Goal: Task Accomplishment & Management: Complete application form

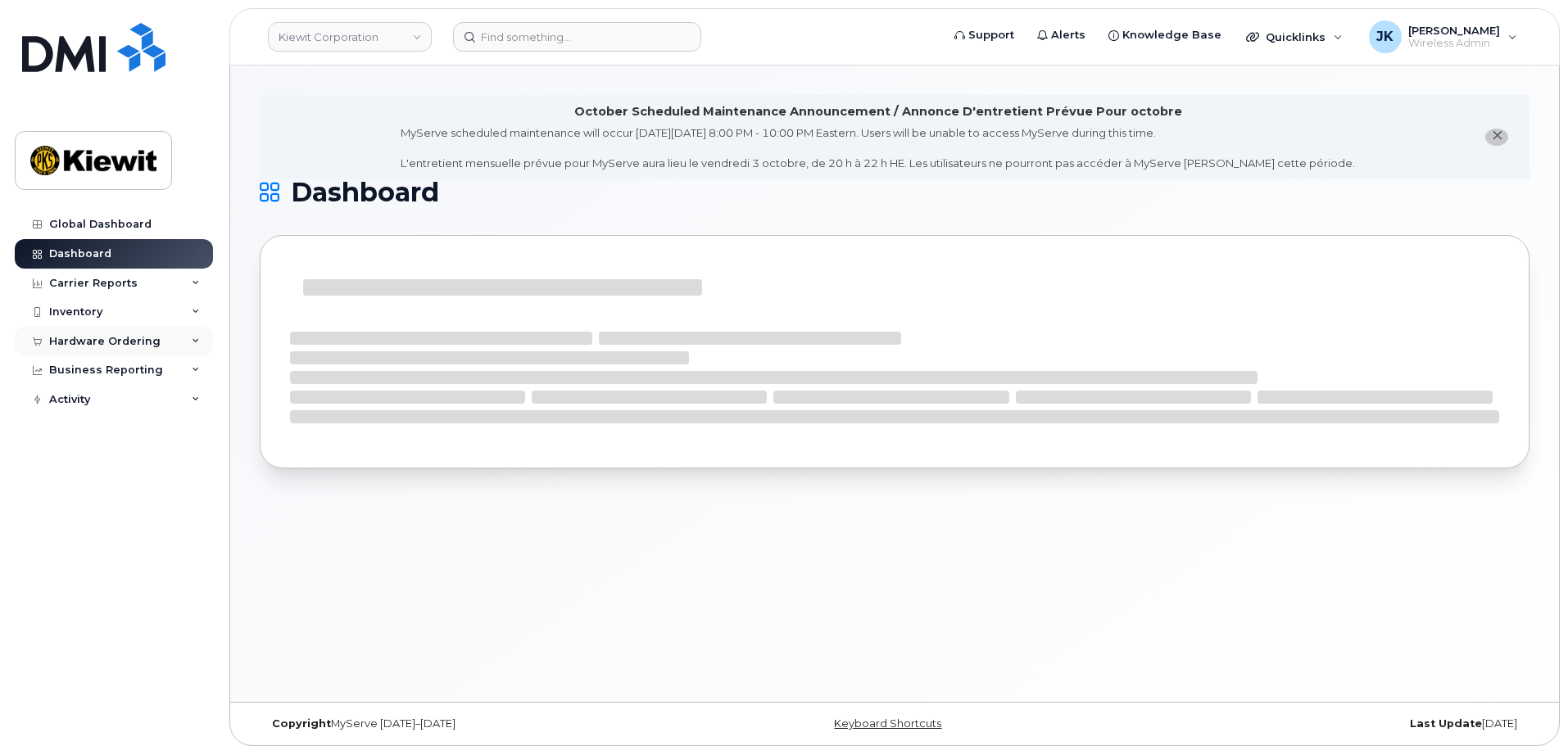
click at [113, 343] on div "Hardware Ordering" at bounding box center [105, 342] width 112 height 13
click at [117, 402] on link "Orders" at bounding box center [127, 403] width 170 height 31
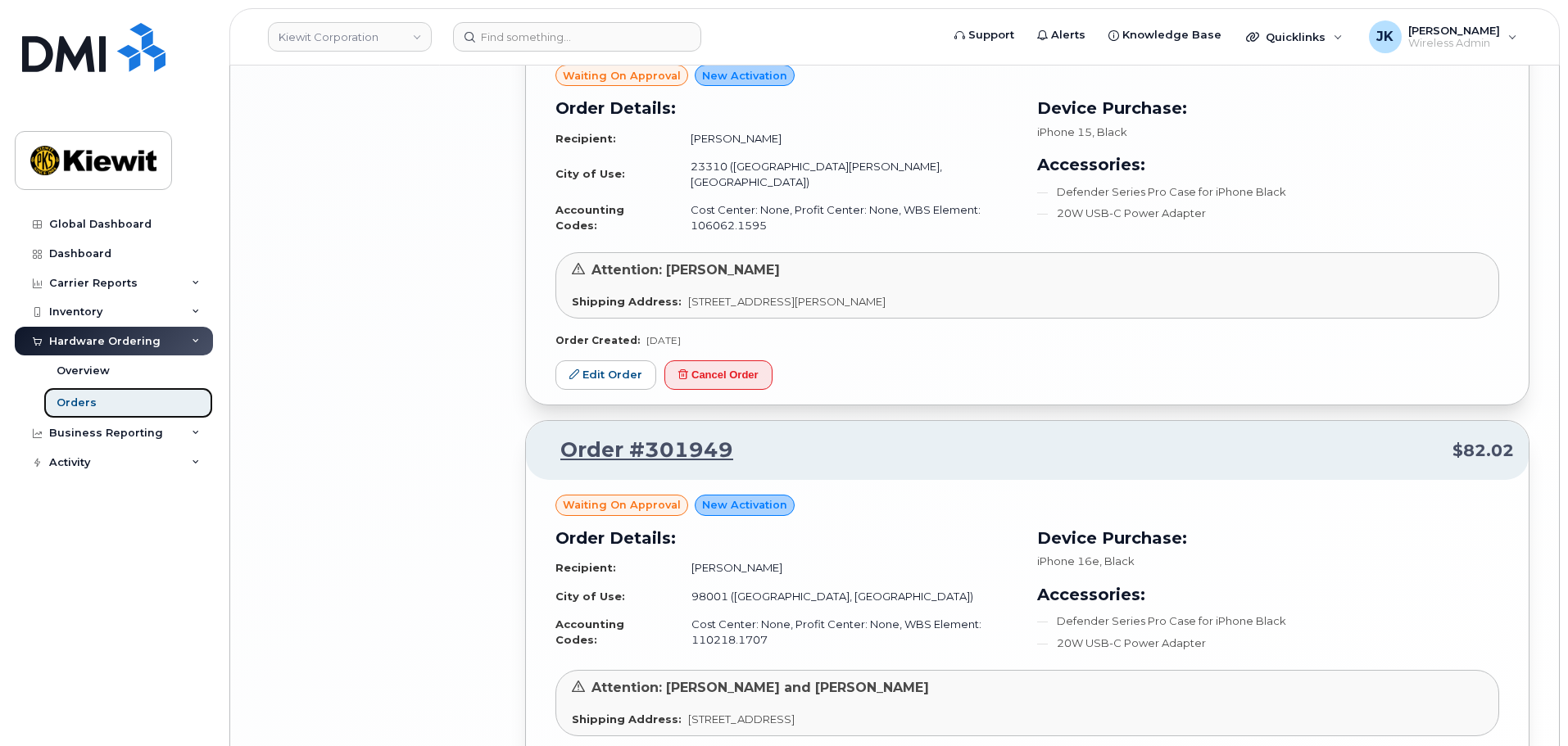
scroll to position [3954, 0]
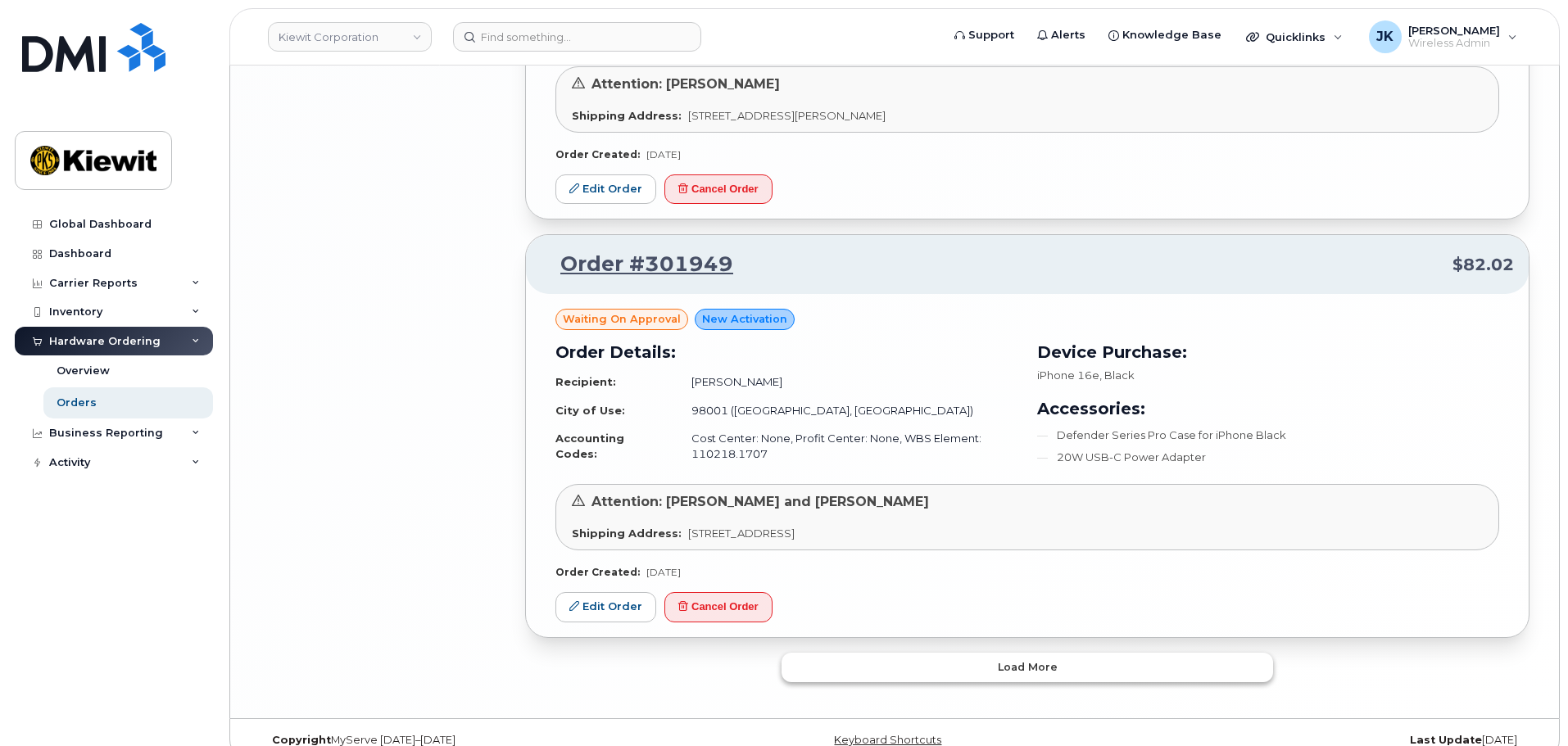
click at [1001, 659] on span "Load more" at bounding box center [1027, 666] width 60 height 16
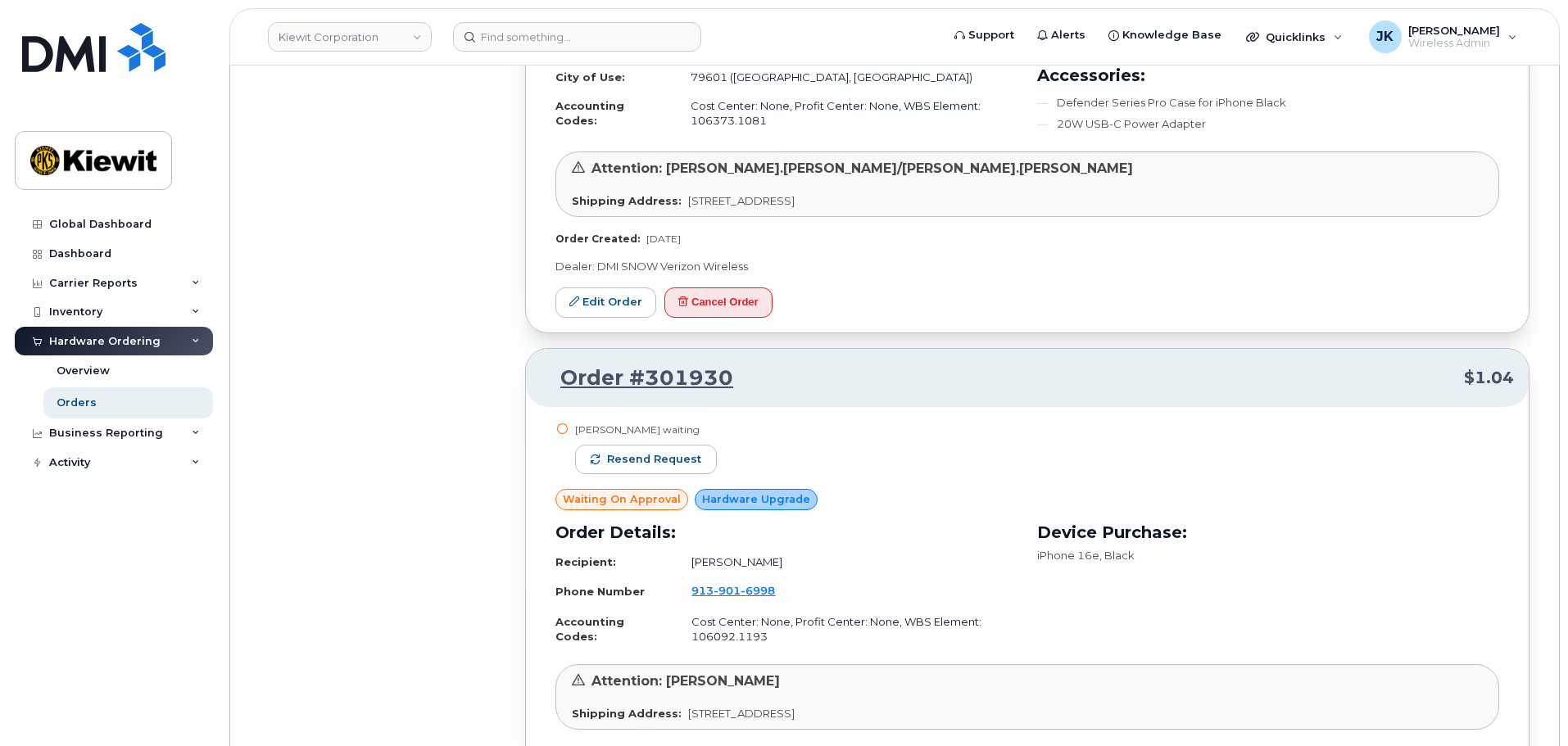
scroll to position [7753, 0]
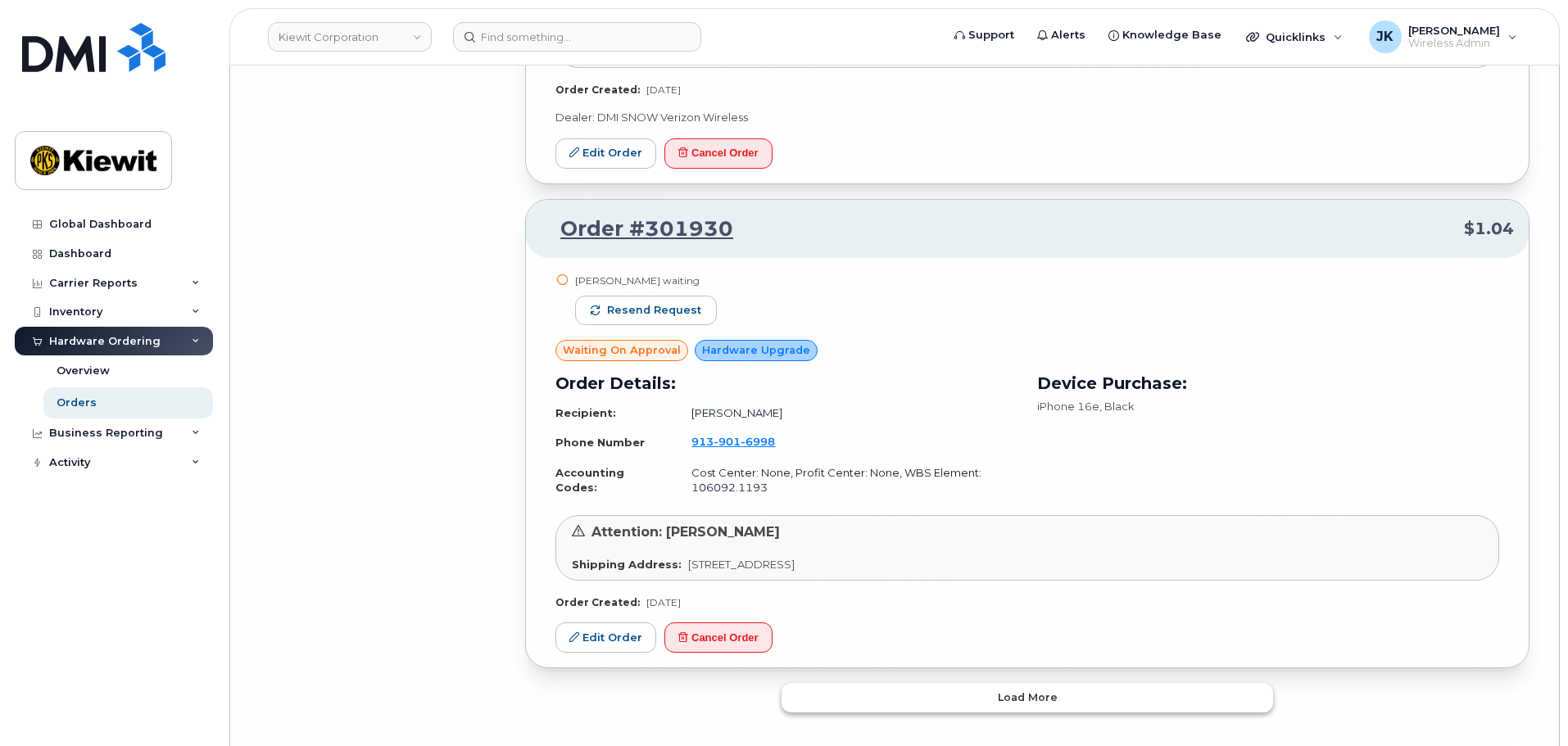
click at [984, 683] on button "Load more" at bounding box center [1027, 697] width 491 height 29
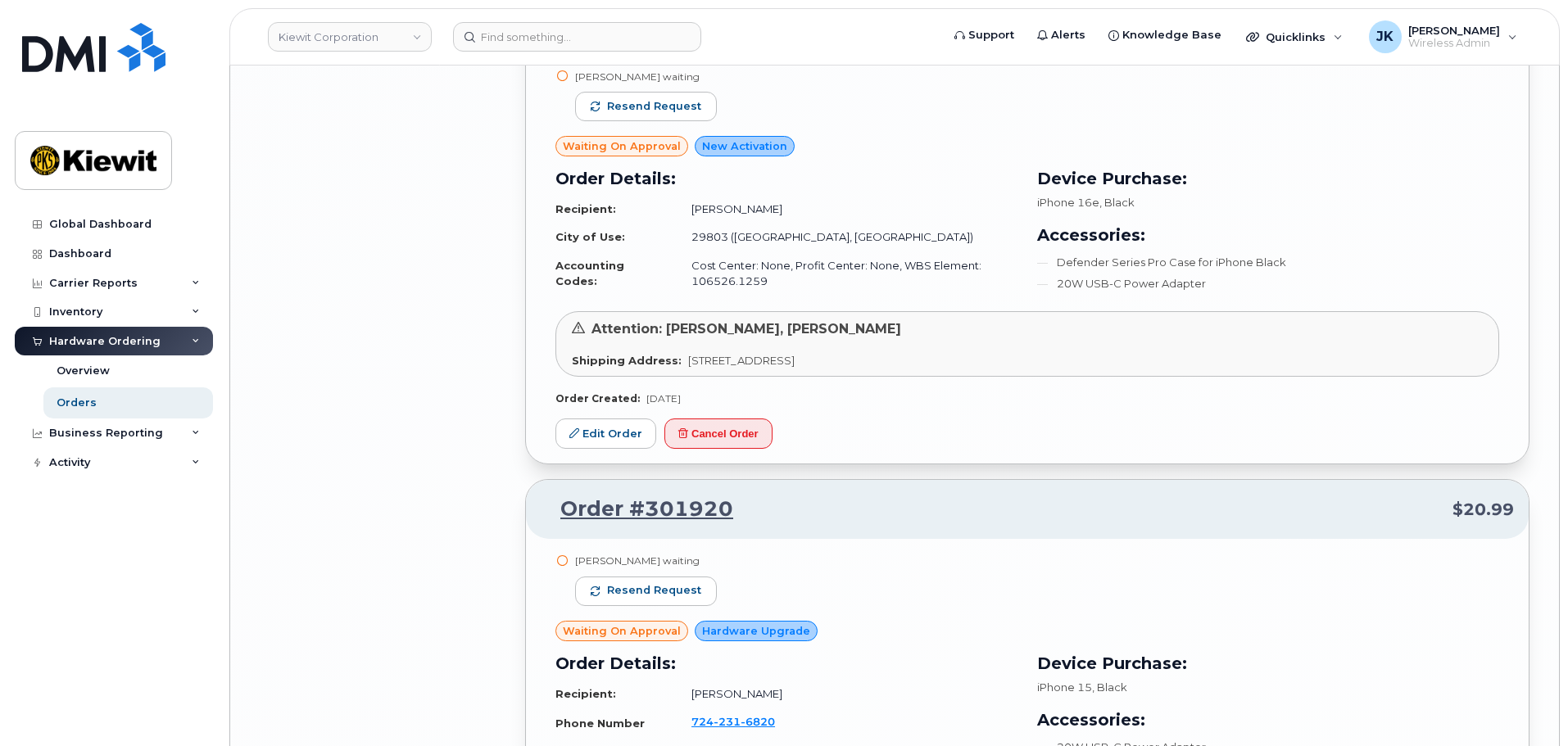
scroll to position [8737, 0]
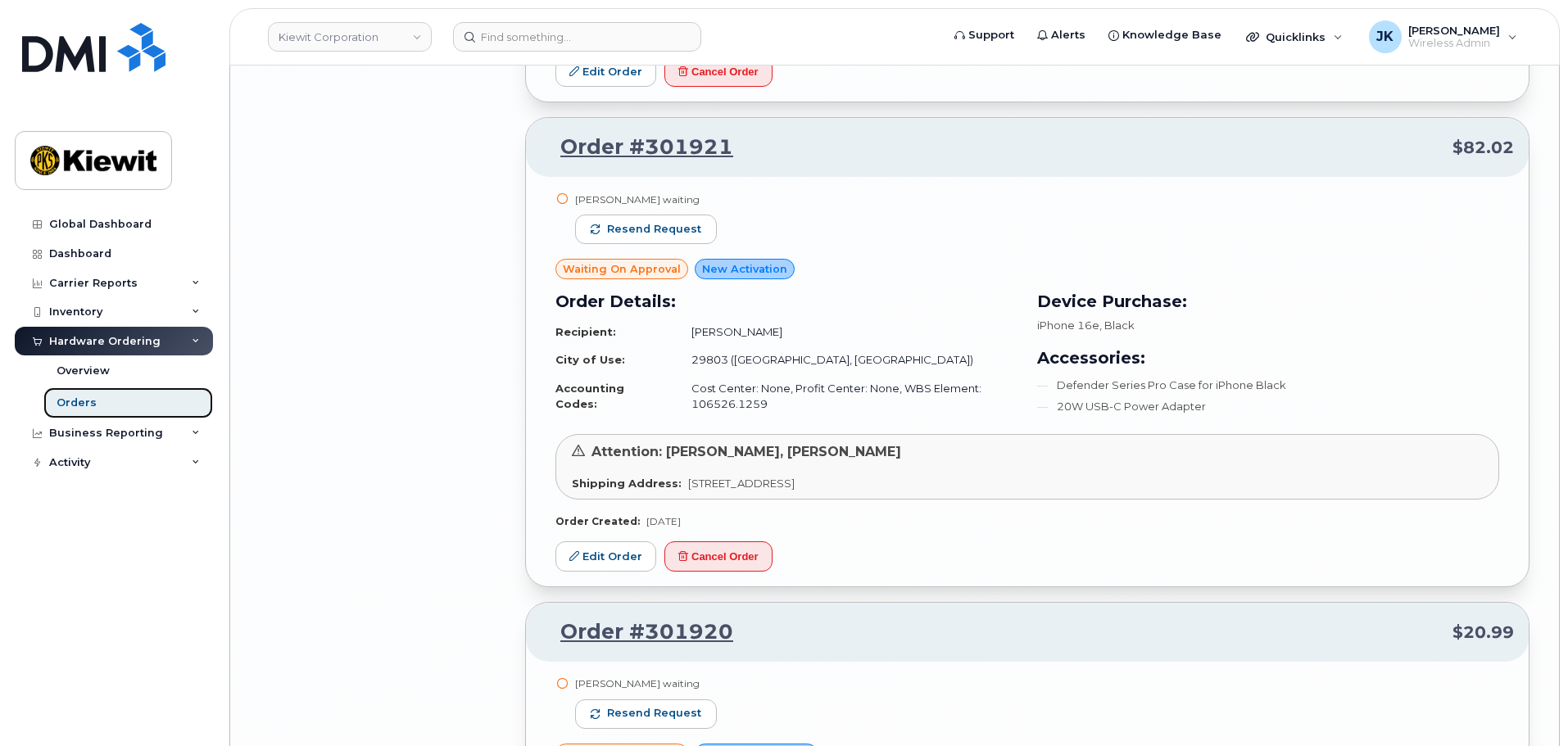
click at [93, 411] on link "Orders" at bounding box center [127, 403] width 170 height 31
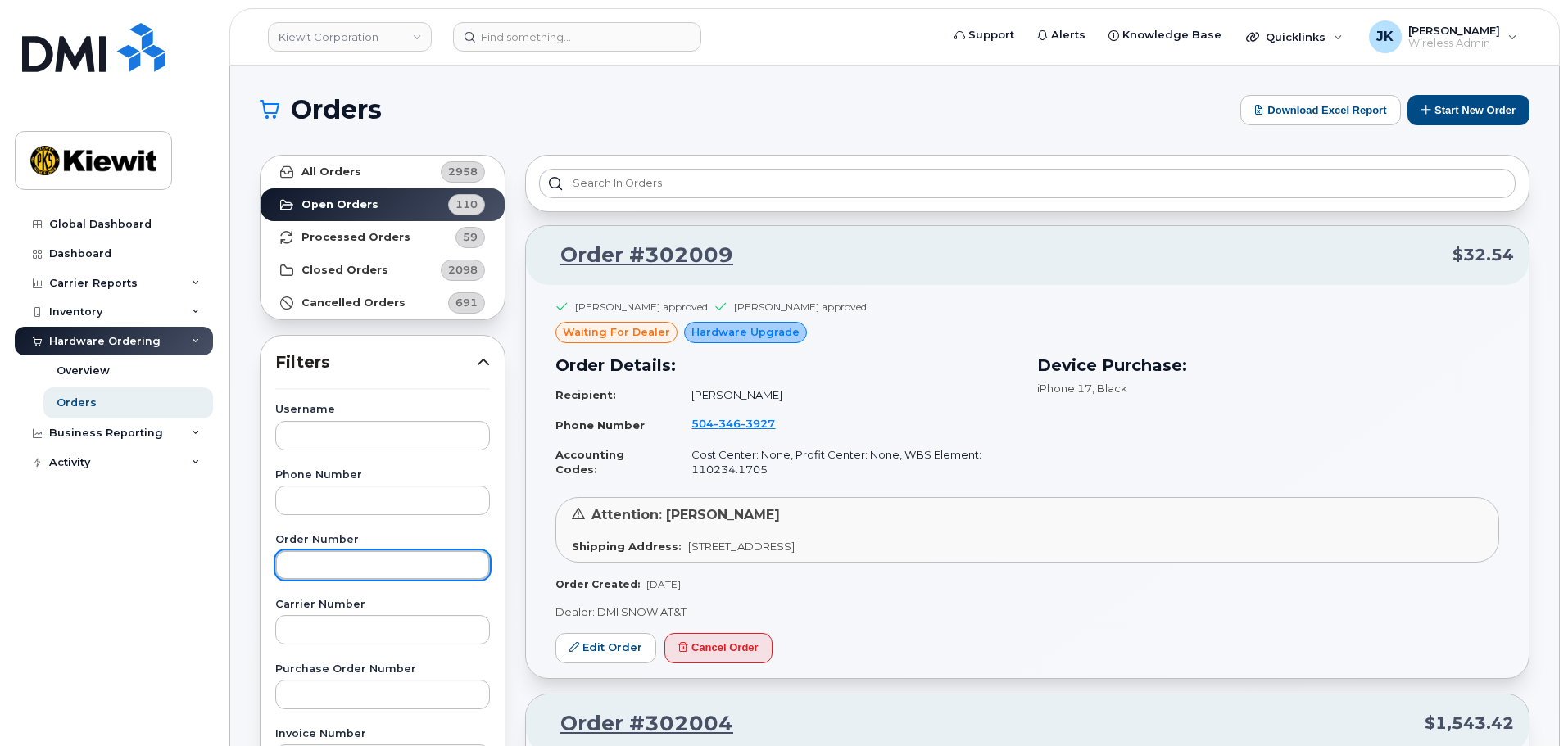
click at [379, 567] on input "text" at bounding box center [382, 565] width 214 height 29
paste input "301905"
type input "301905"
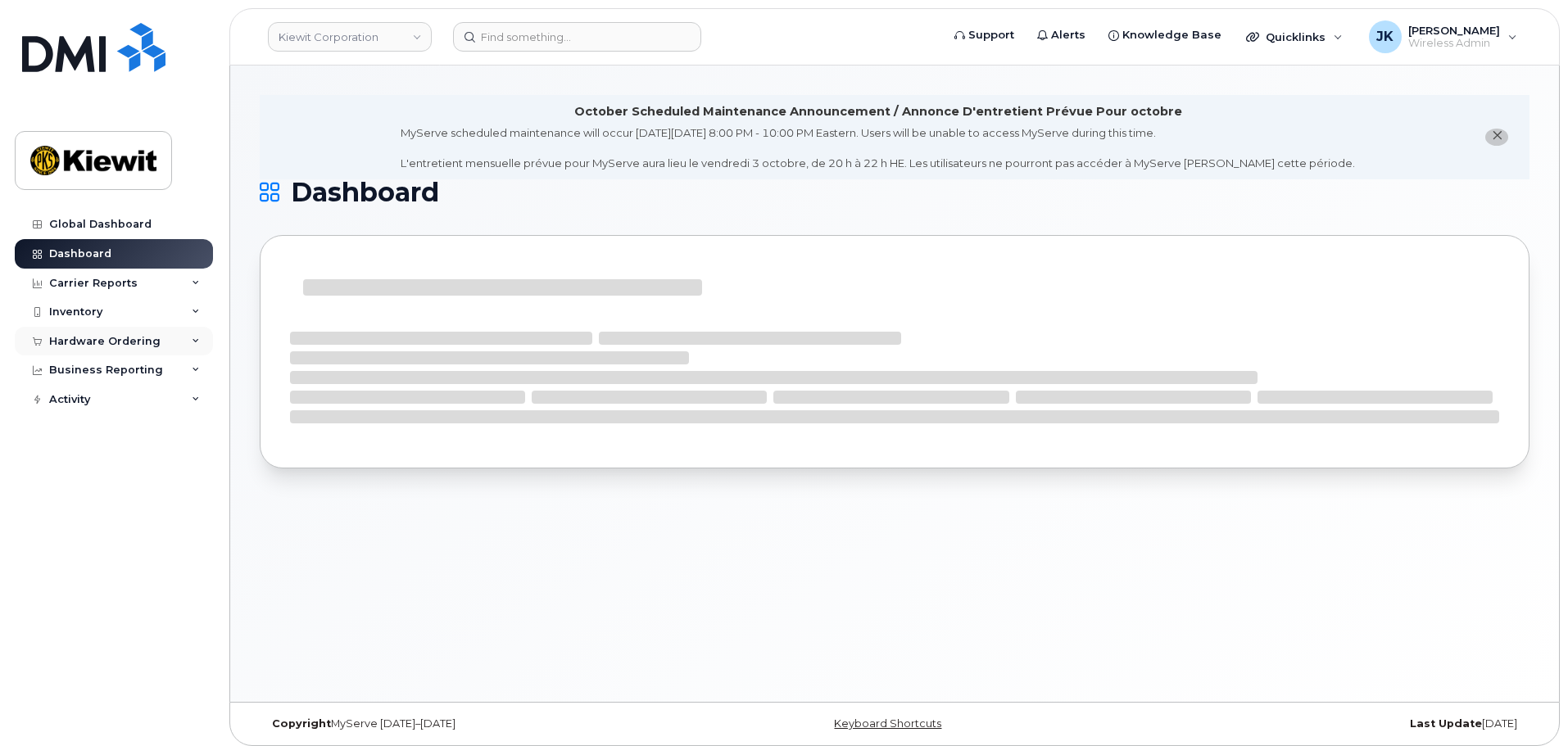
click at [119, 343] on div "Hardware Ordering" at bounding box center [105, 342] width 112 height 13
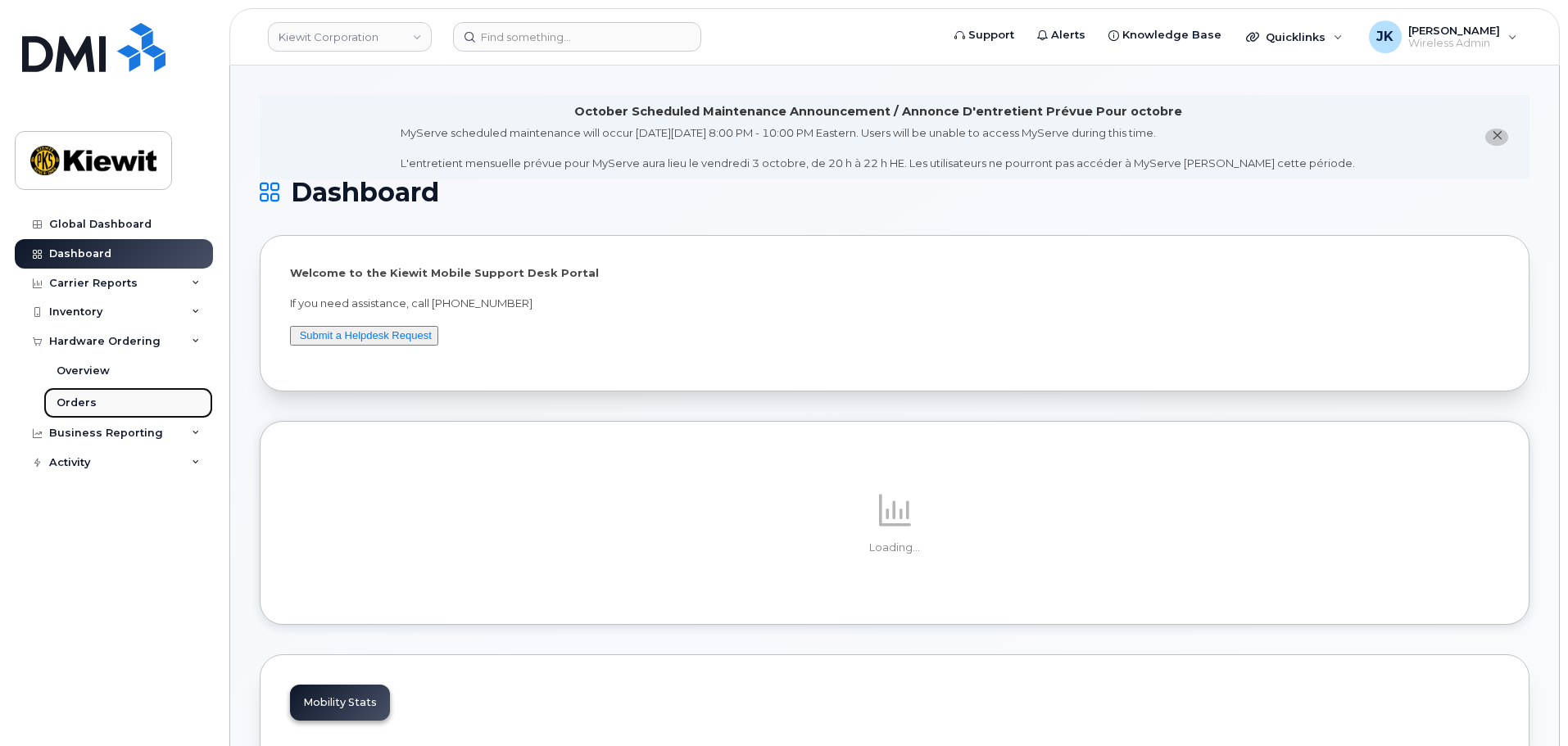
click at [121, 407] on link "Orders" at bounding box center [127, 403] width 170 height 31
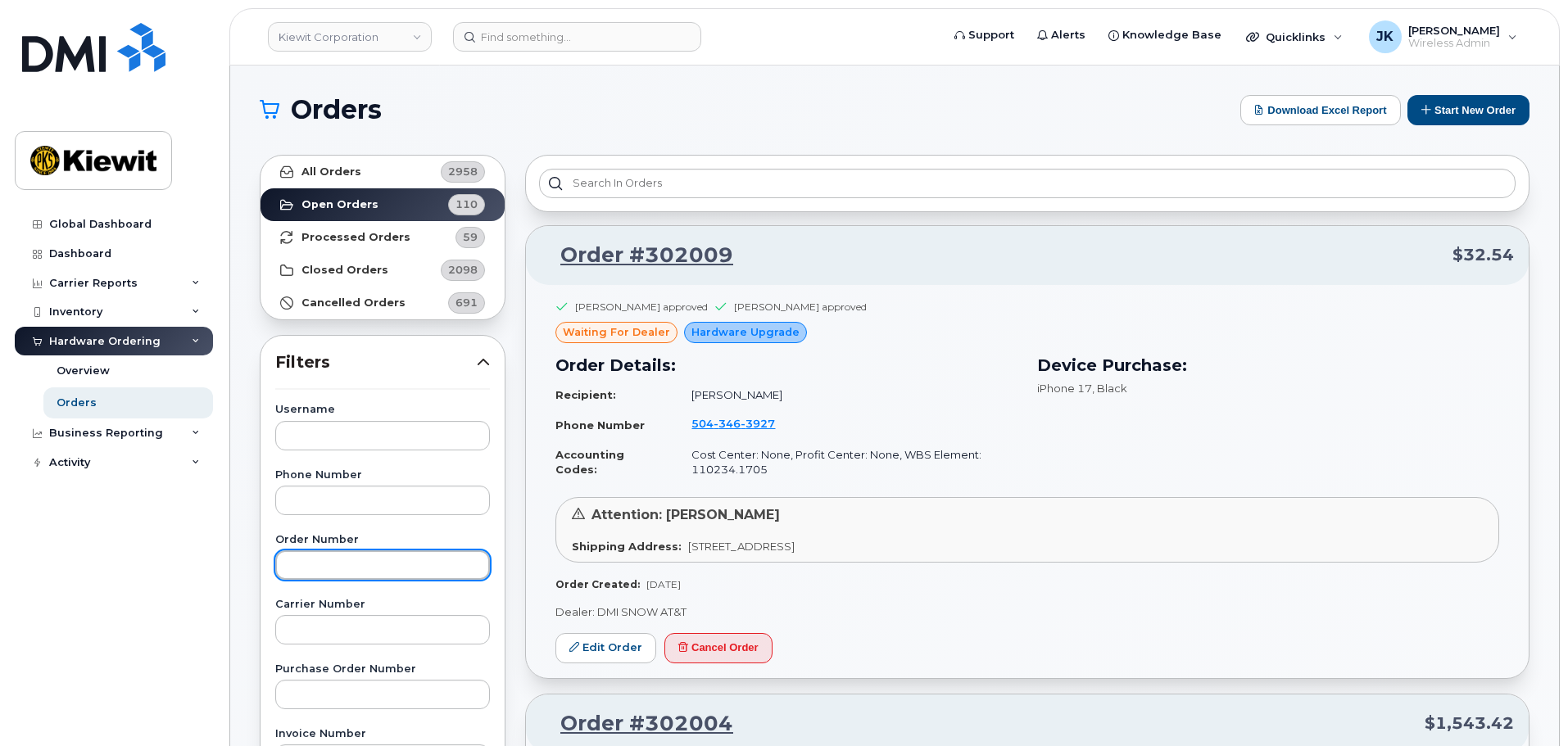
click at [427, 567] on input "text" at bounding box center [382, 565] width 214 height 29
paste input "301905"
type input "301905"
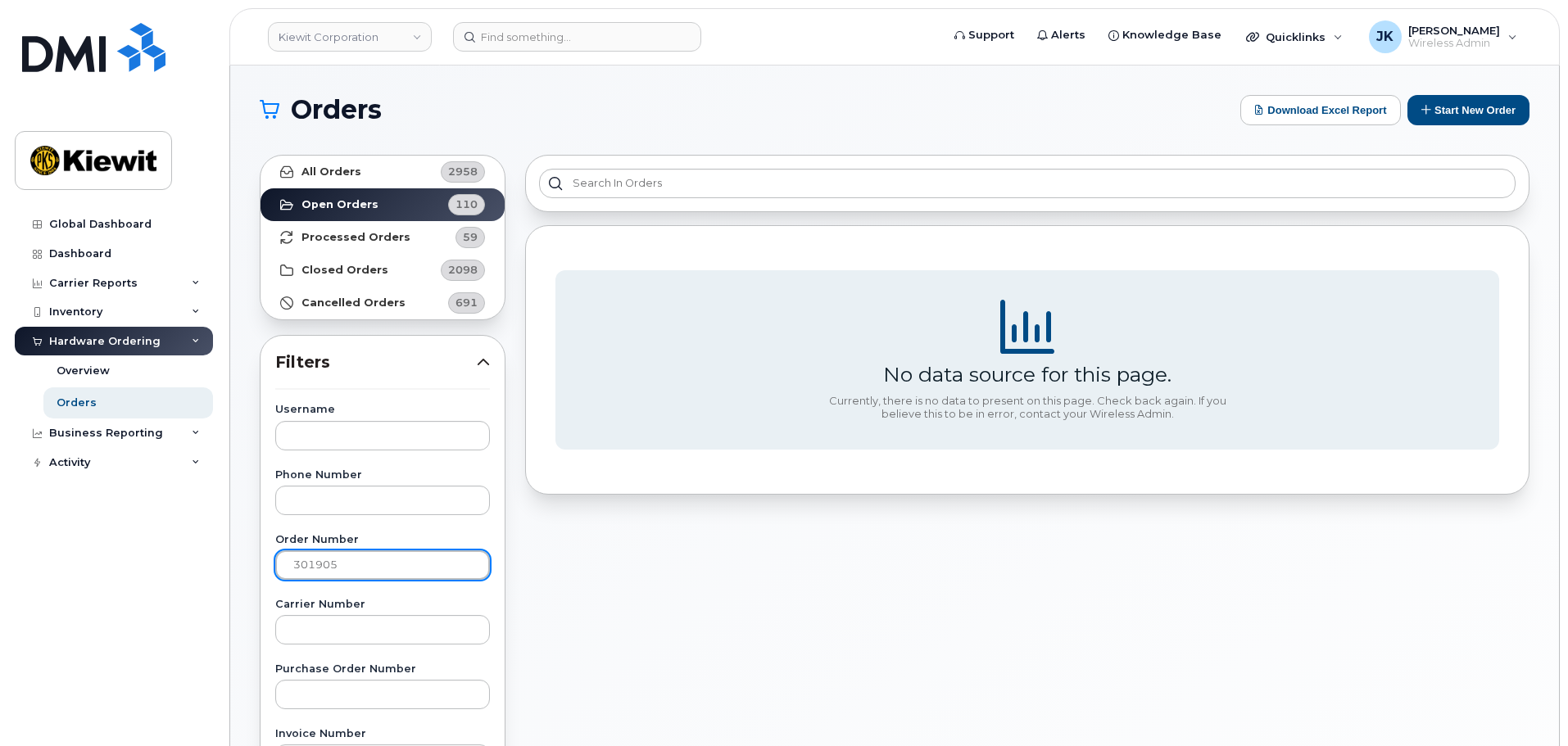
drag, startPoint x: 407, startPoint y: 567, endPoint x: 44, endPoint y: 543, distance: 363.8
click at [230, 543] on div "Kiewit Corporation Support Alerts Knowledge Base Quicklinks Suspend / Cancel De…" at bounding box center [894, 691] width 1329 height 1250
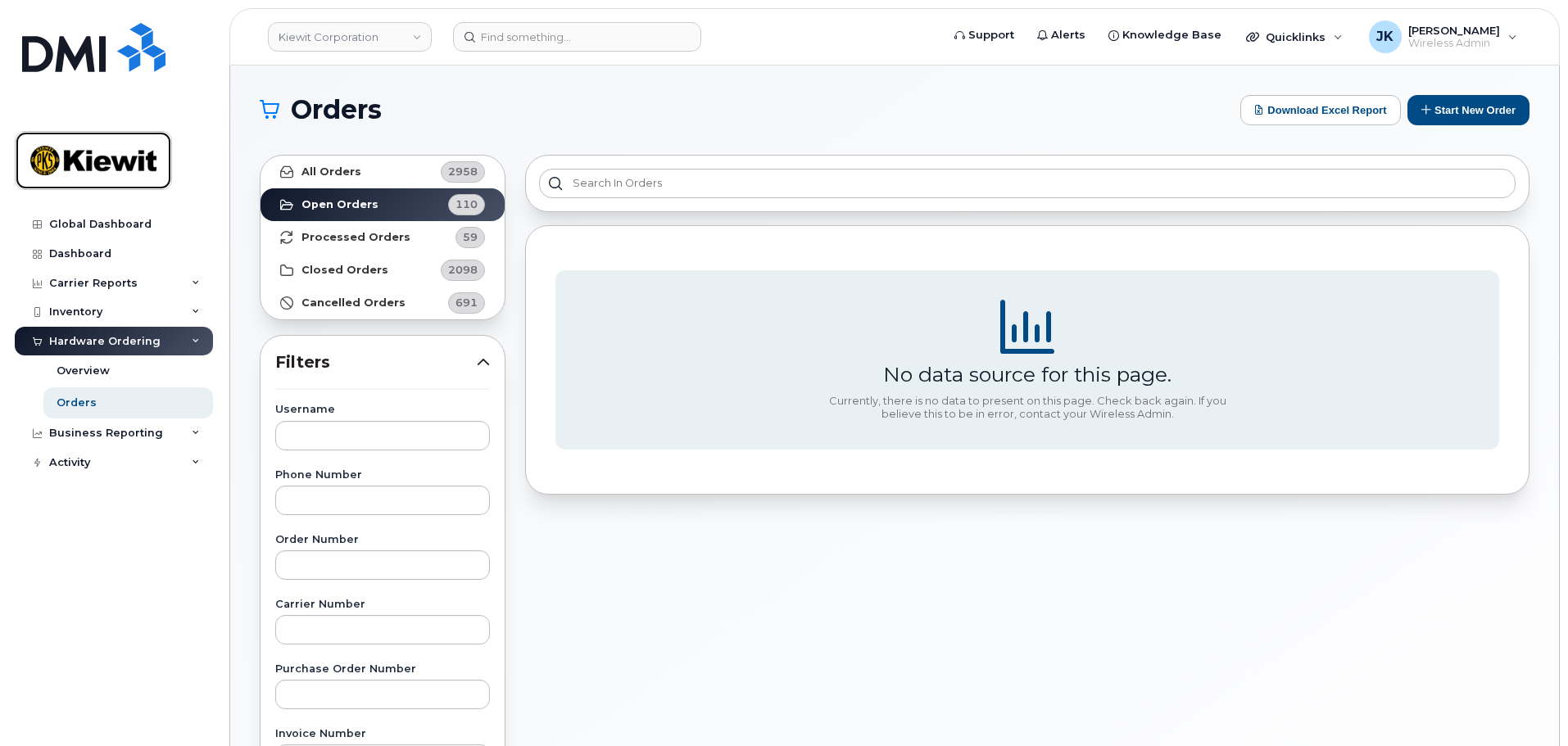
click at [82, 154] on img at bounding box center [93, 160] width 126 height 48
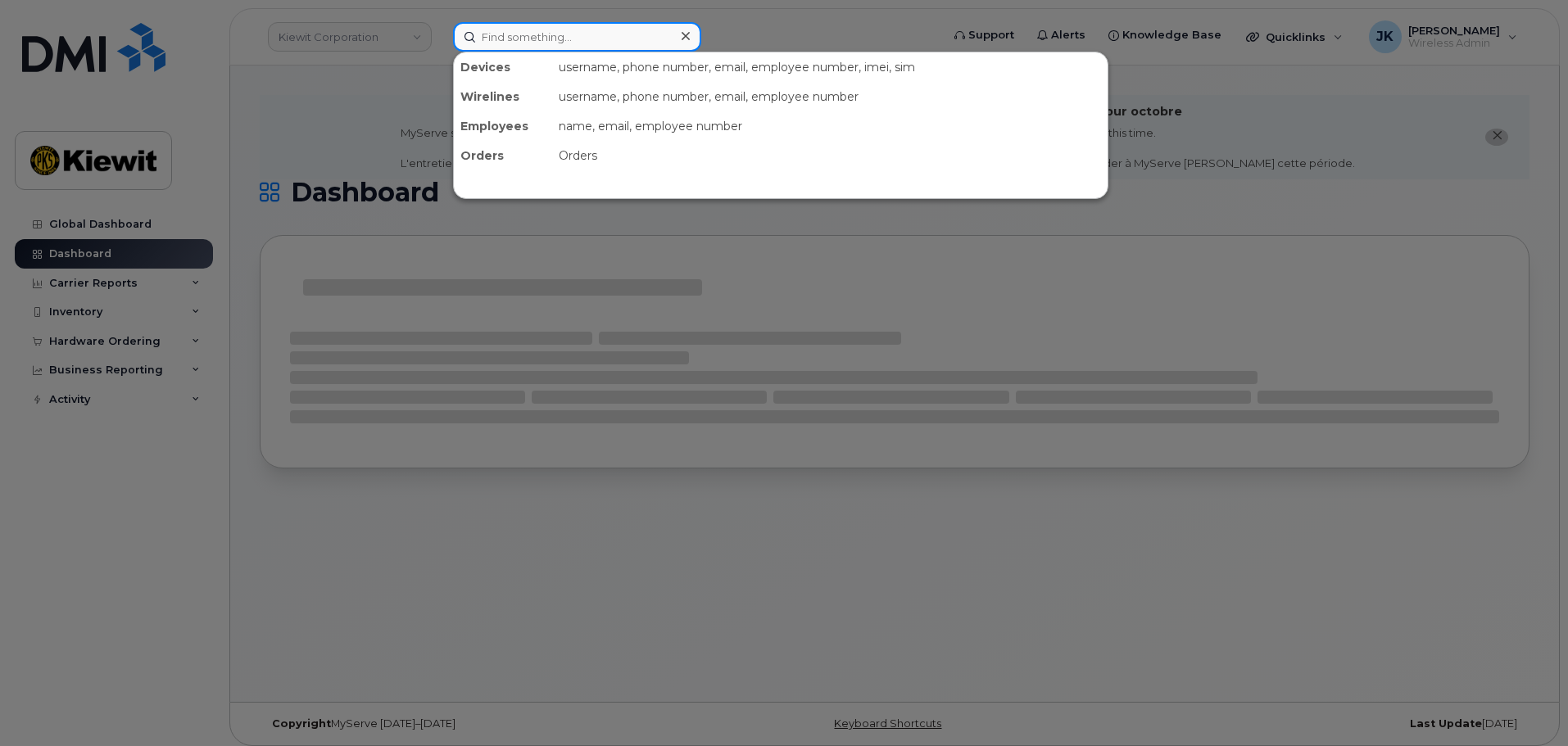
click at [510, 38] on input at bounding box center [576, 37] width 248 height 29
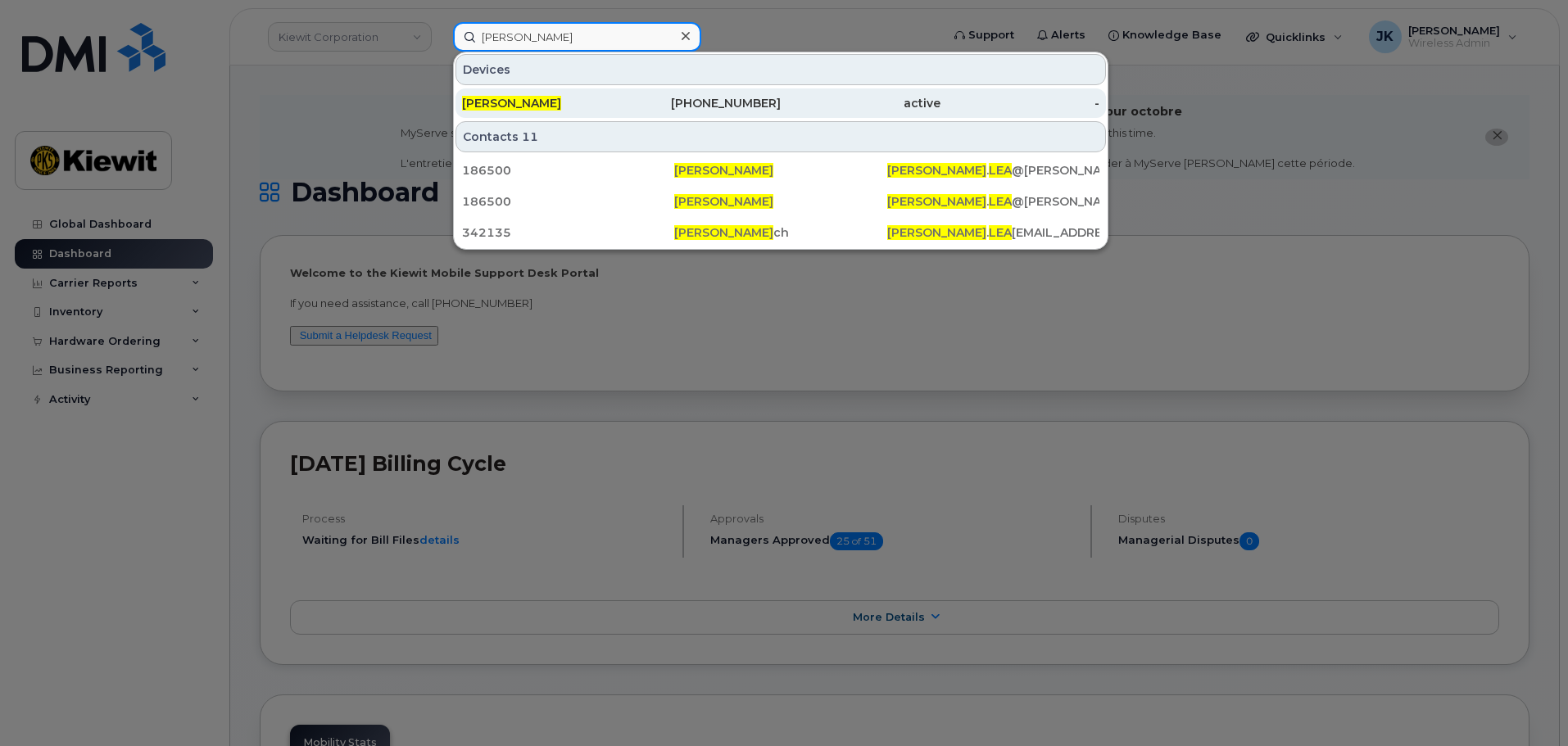
type input "matthew lea"
click at [575, 100] on div "Matthew Lea" at bounding box center [542, 104] width 159 height 16
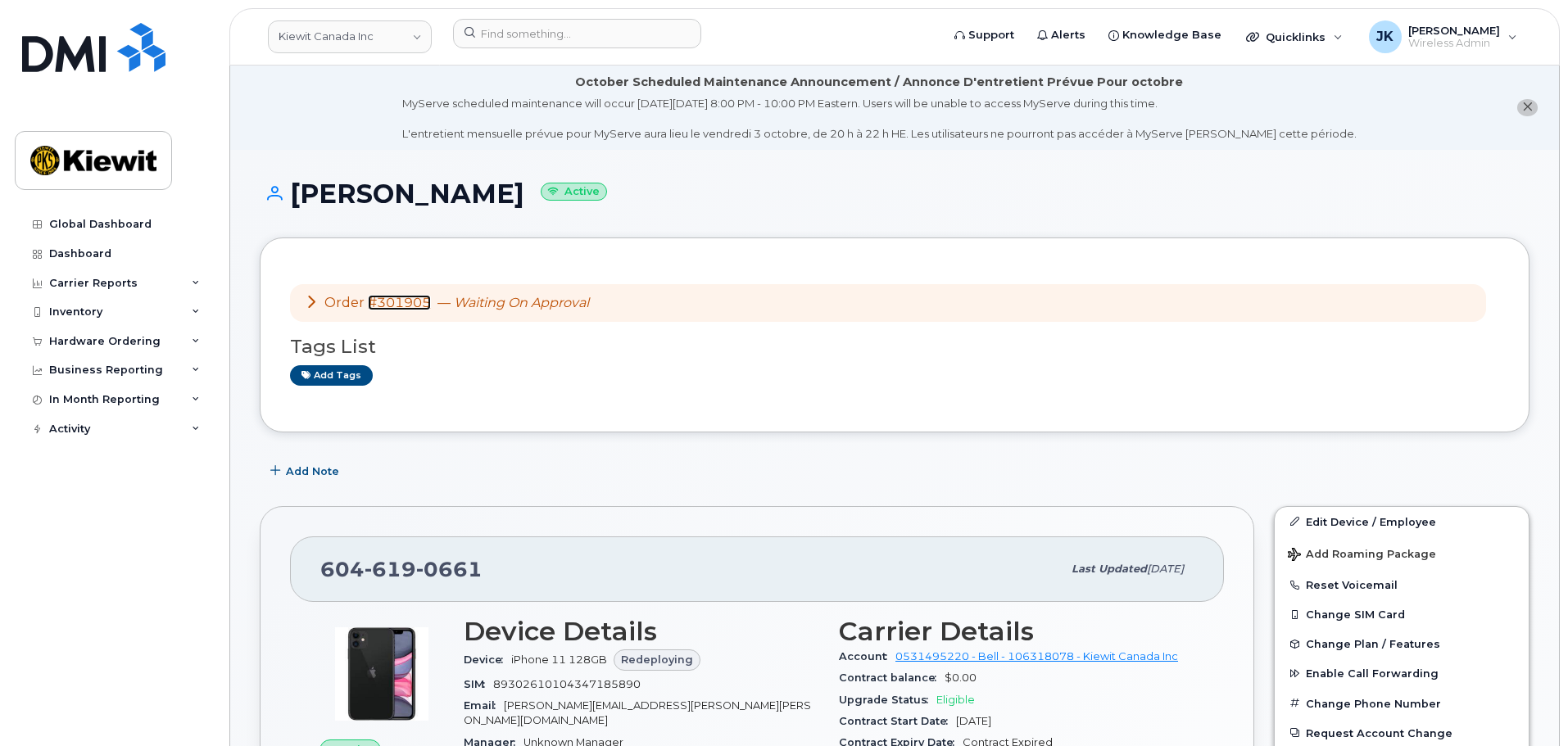
click at [391, 301] on link "#301905" at bounding box center [399, 302] width 63 height 16
click at [116, 346] on div "Hardware Ordering" at bounding box center [105, 342] width 112 height 13
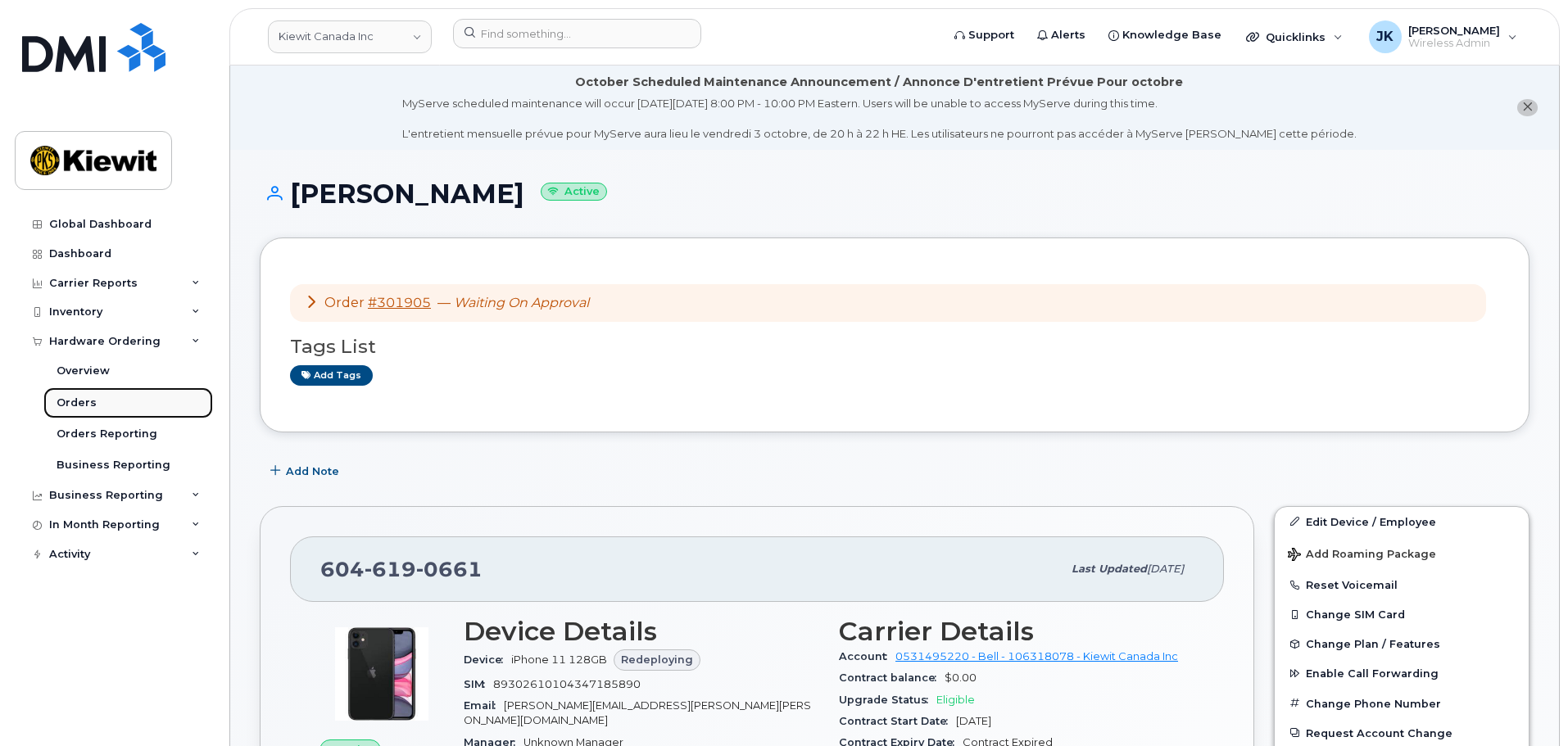
click at [102, 398] on link "Orders" at bounding box center [127, 403] width 170 height 31
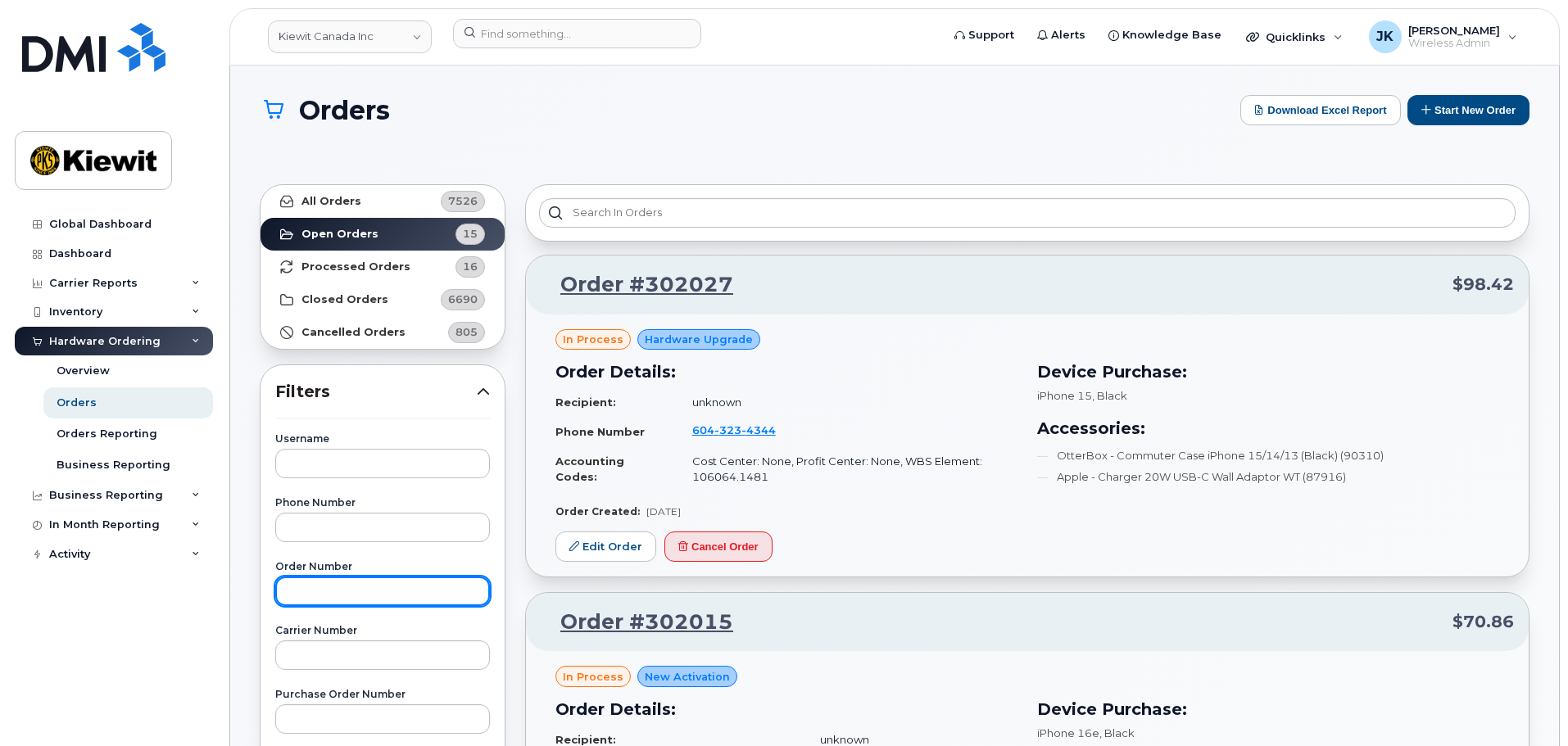
click at [428, 598] on input "text" at bounding box center [382, 591] width 214 height 29
click at [317, 598] on input "text" at bounding box center [382, 591] width 214 height 29
type input "301905"
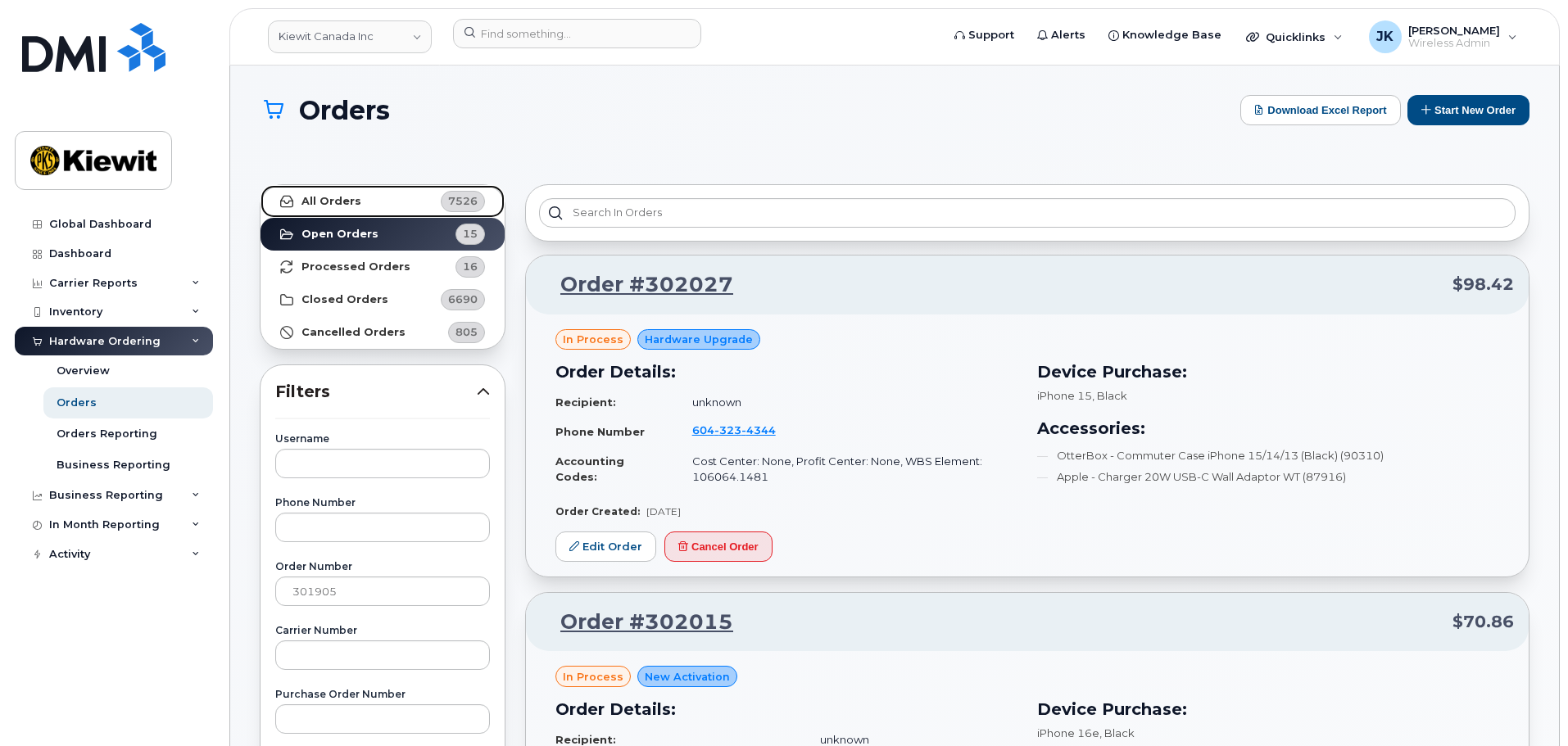
click at [335, 195] on strong "All Orders" at bounding box center [331, 202] width 60 height 13
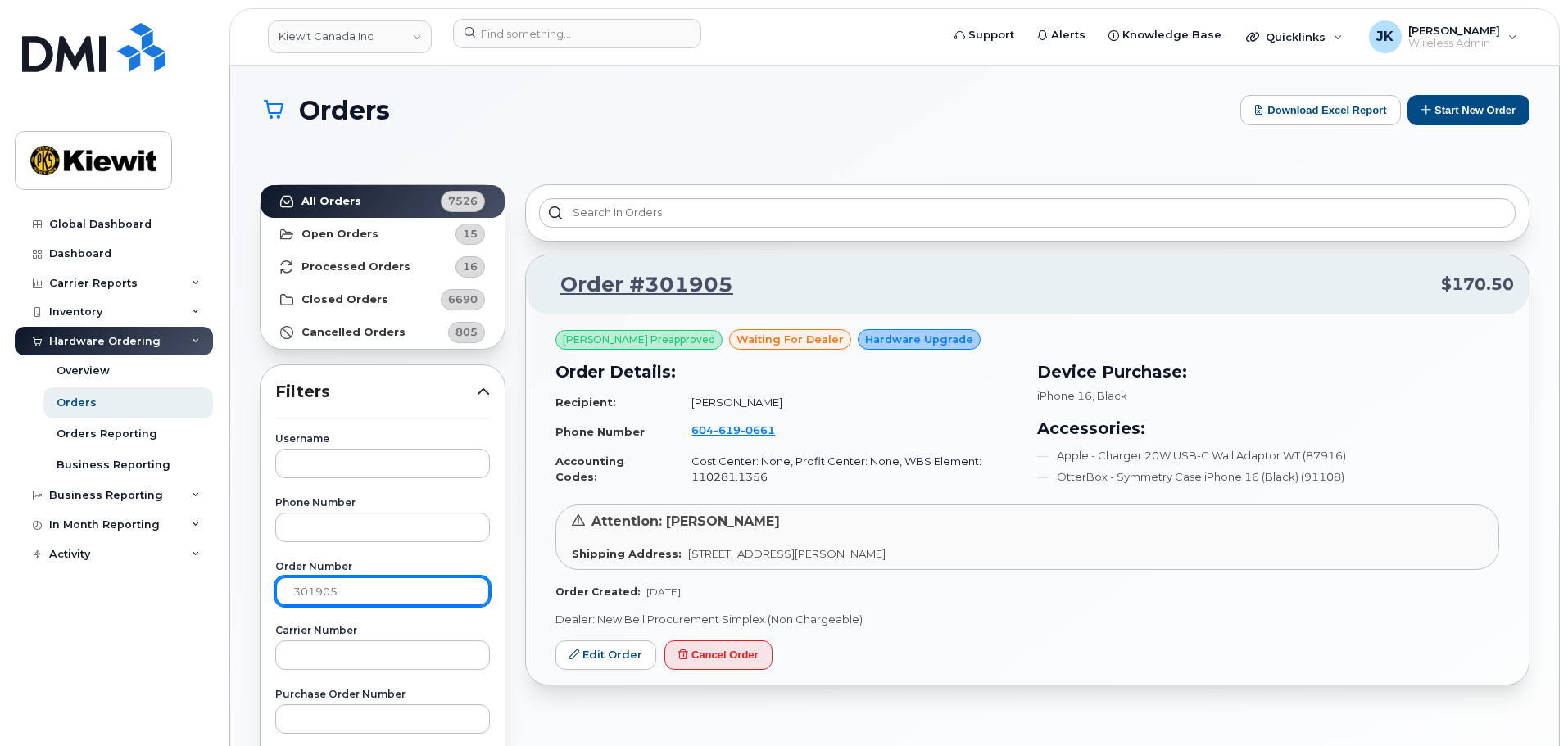
drag, startPoint x: 367, startPoint y: 596, endPoint x: 167, endPoint y: 575, distance: 201.1
click at [230, 575] on div "Kiewit Canada Inc Support Alerts Knowledge Base Quicklinks Suspend / Cancel Dev…" at bounding box center [894, 699] width 1329 height 1267
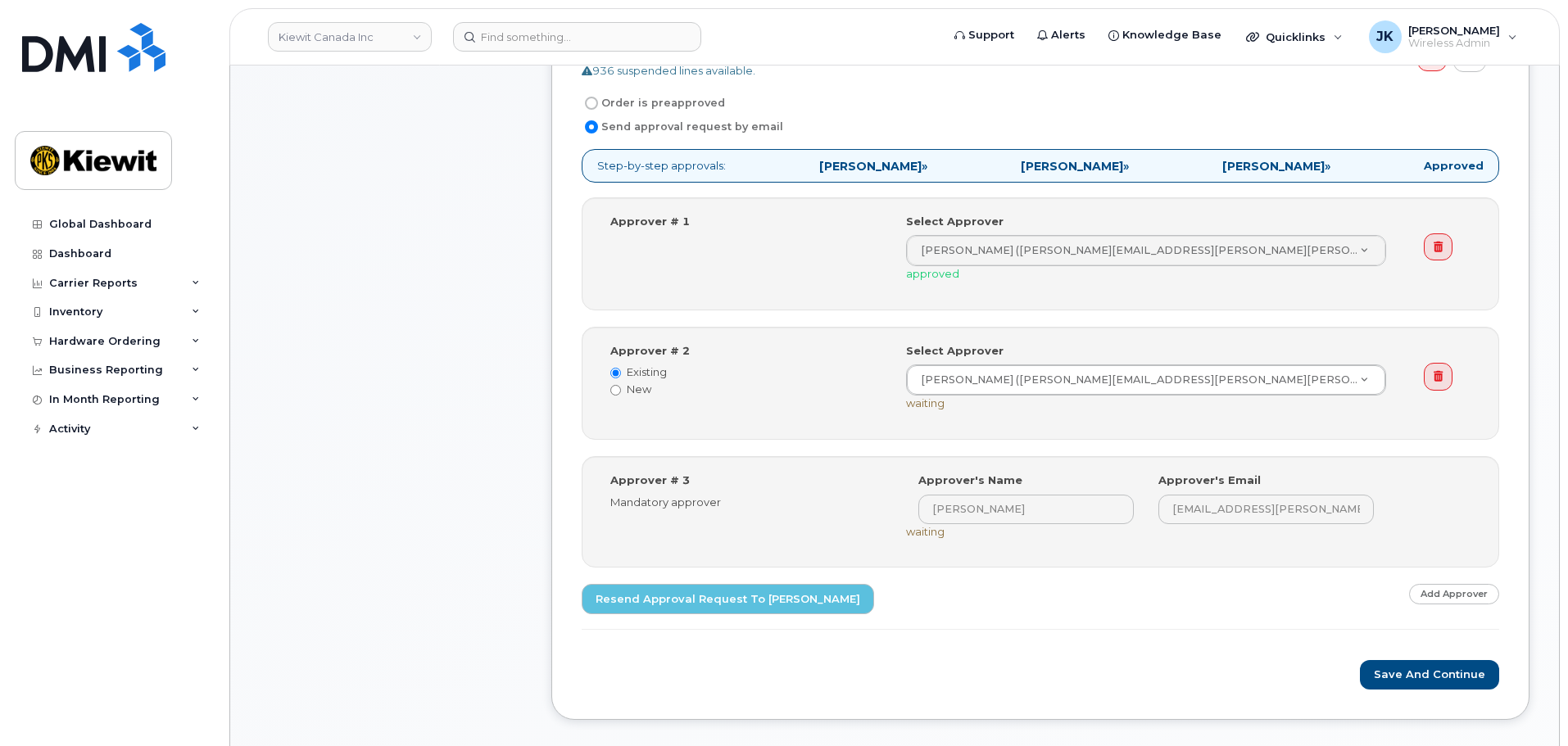
scroll to position [574, 0]
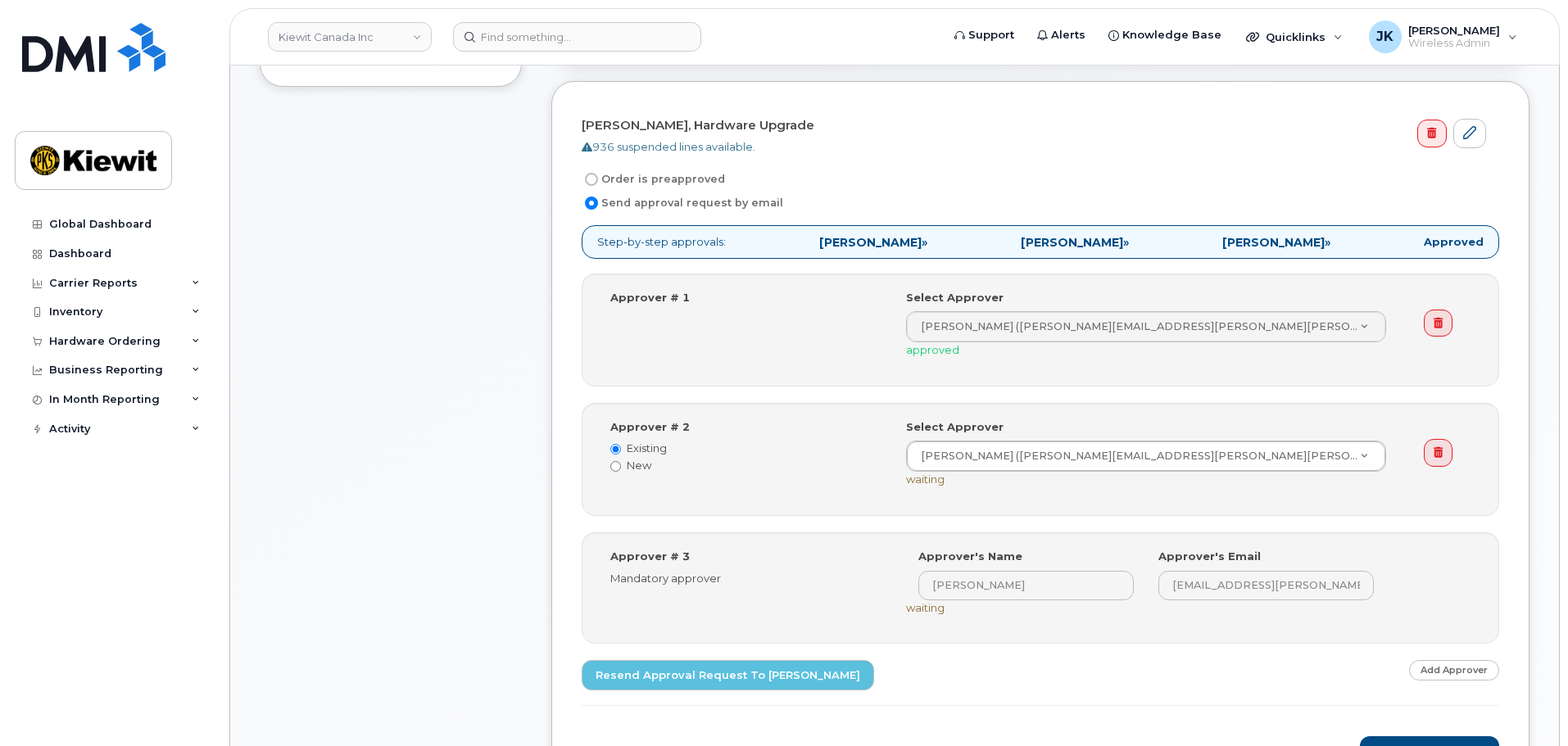
click at [590, 181] on input "Order is preapproved" at bounding box center [591, 180] width 13 height 13
radio input "true"
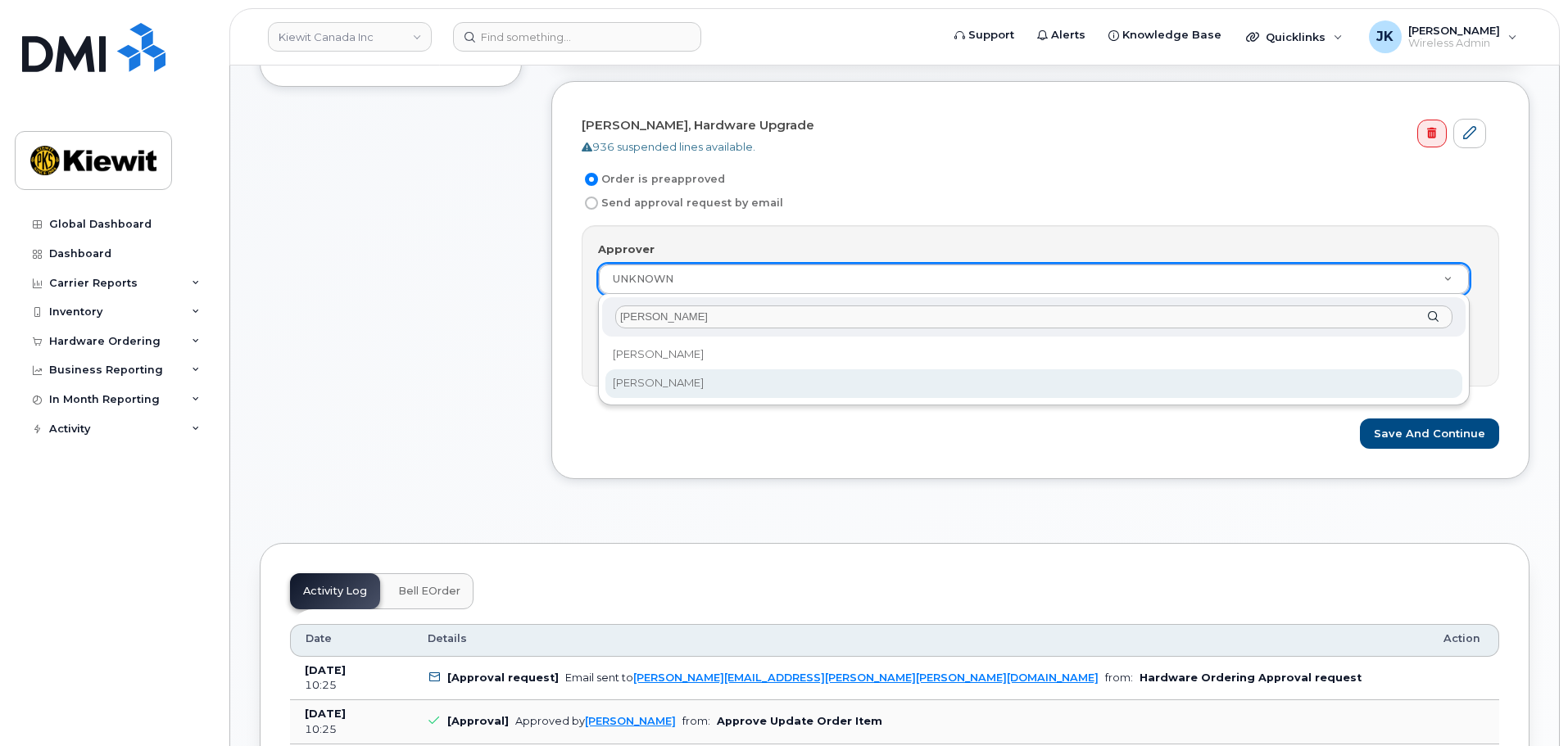
type input "jennifer"
select select "1034592"
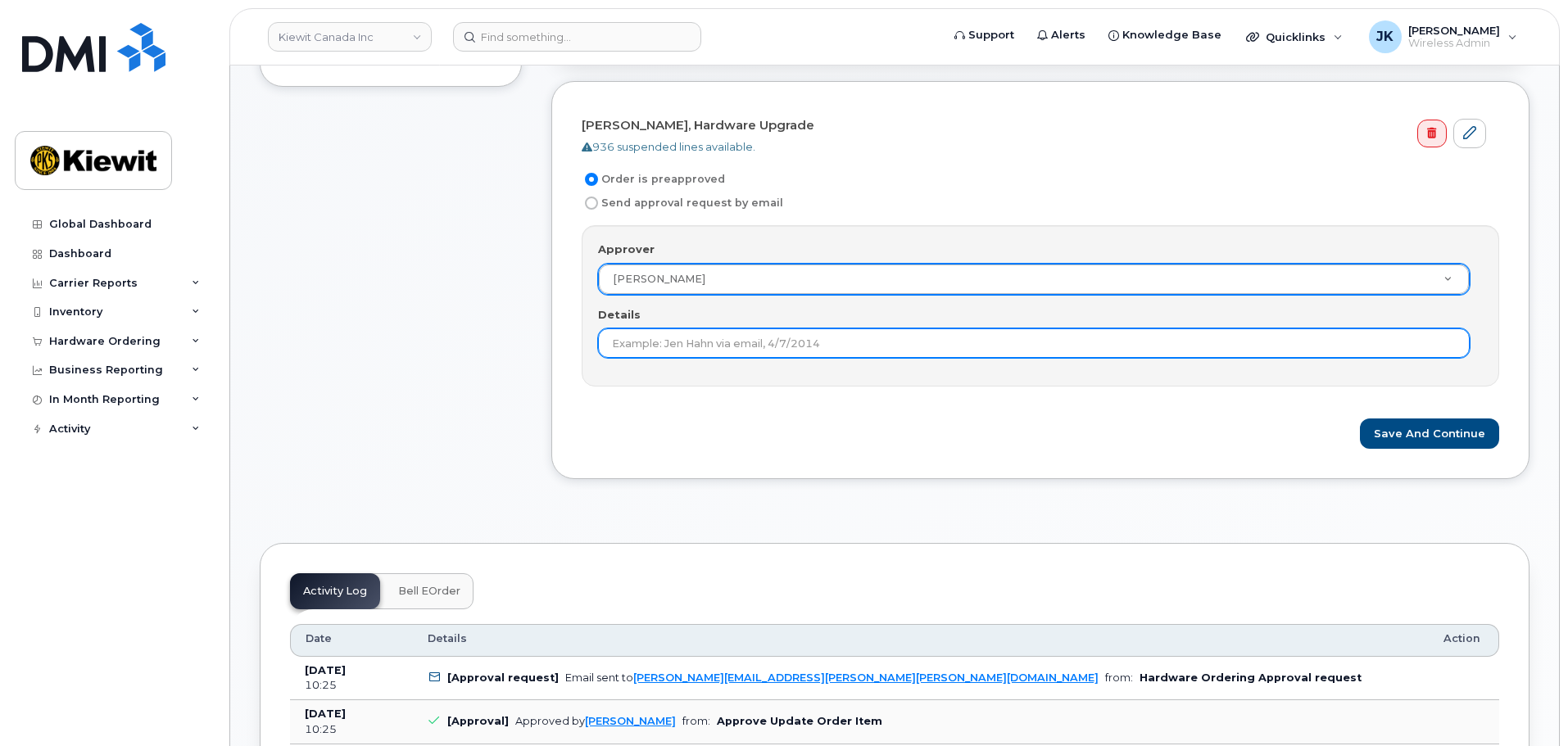
click at [768, 346] on input "Details" at bounding box center [1033, 343] width 872 height 29
type input "Only 1 approval is needed."
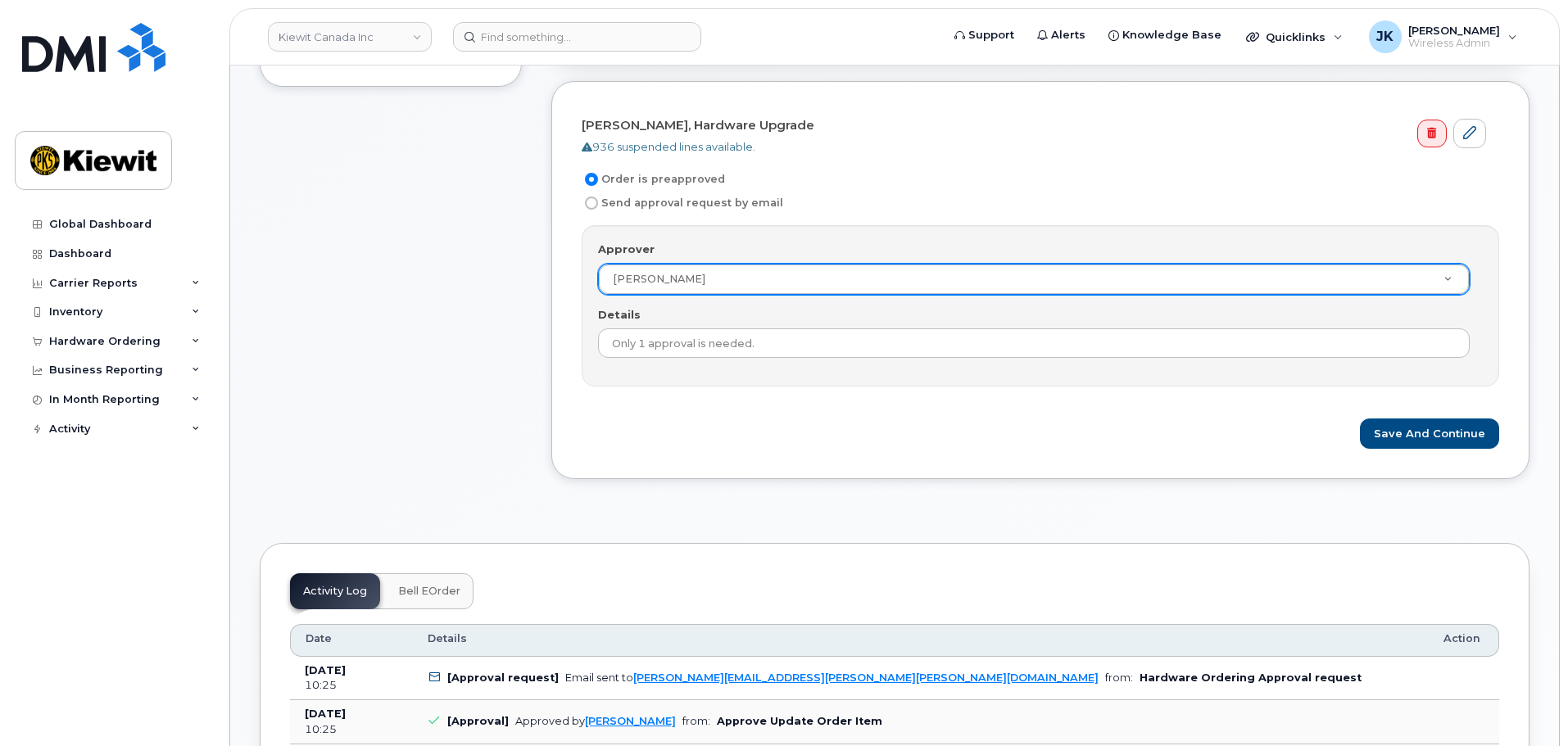
click at [942, 446] on div "Save and Continue" at bounding box center [1040, 433] width 917 height 30
click at [1436, 431] on button "Save and Continue" at bounding box center [1430, 433] width 139 height 30
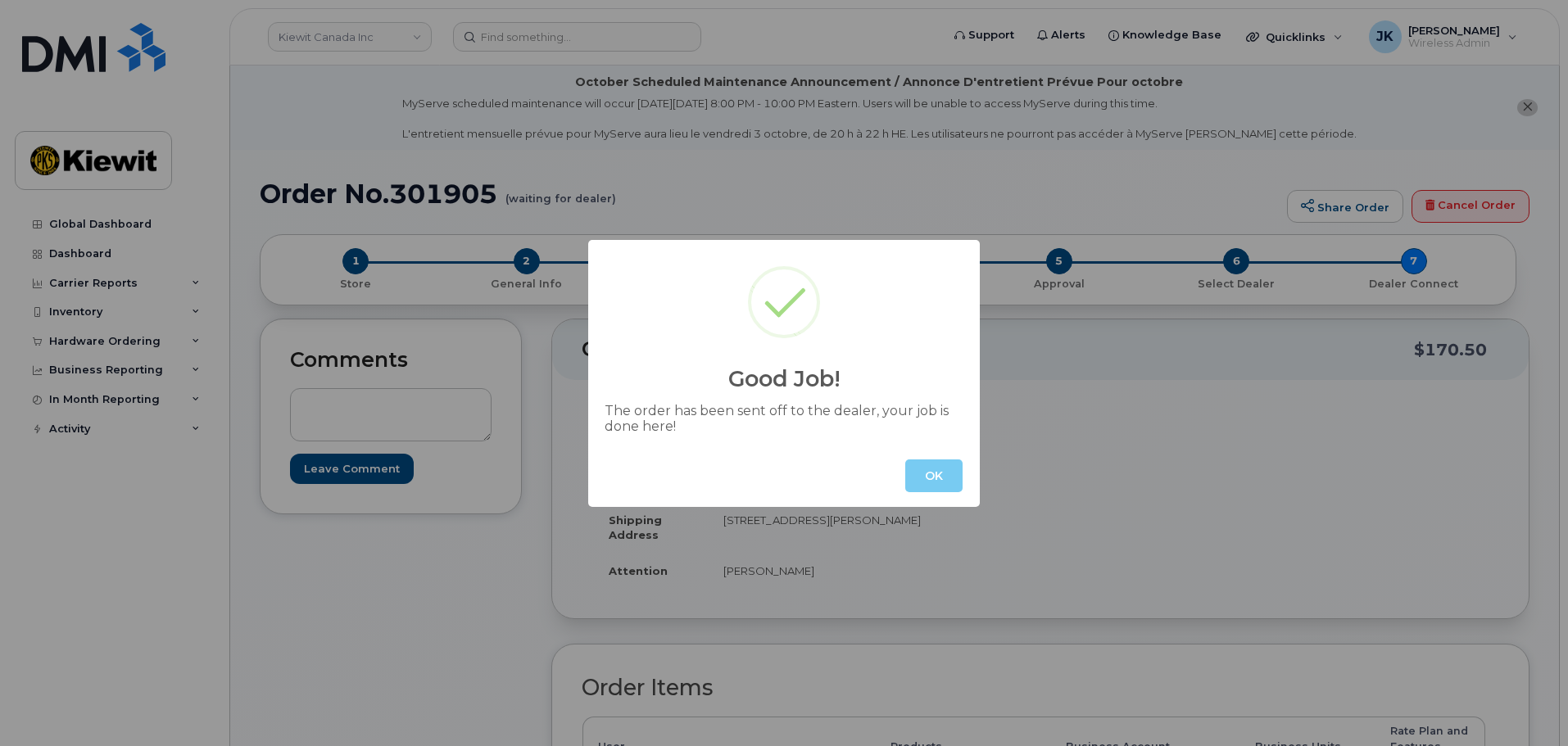
click at [939, 474] on button "OK" at bounding box center [934, 476] width 58 height 33
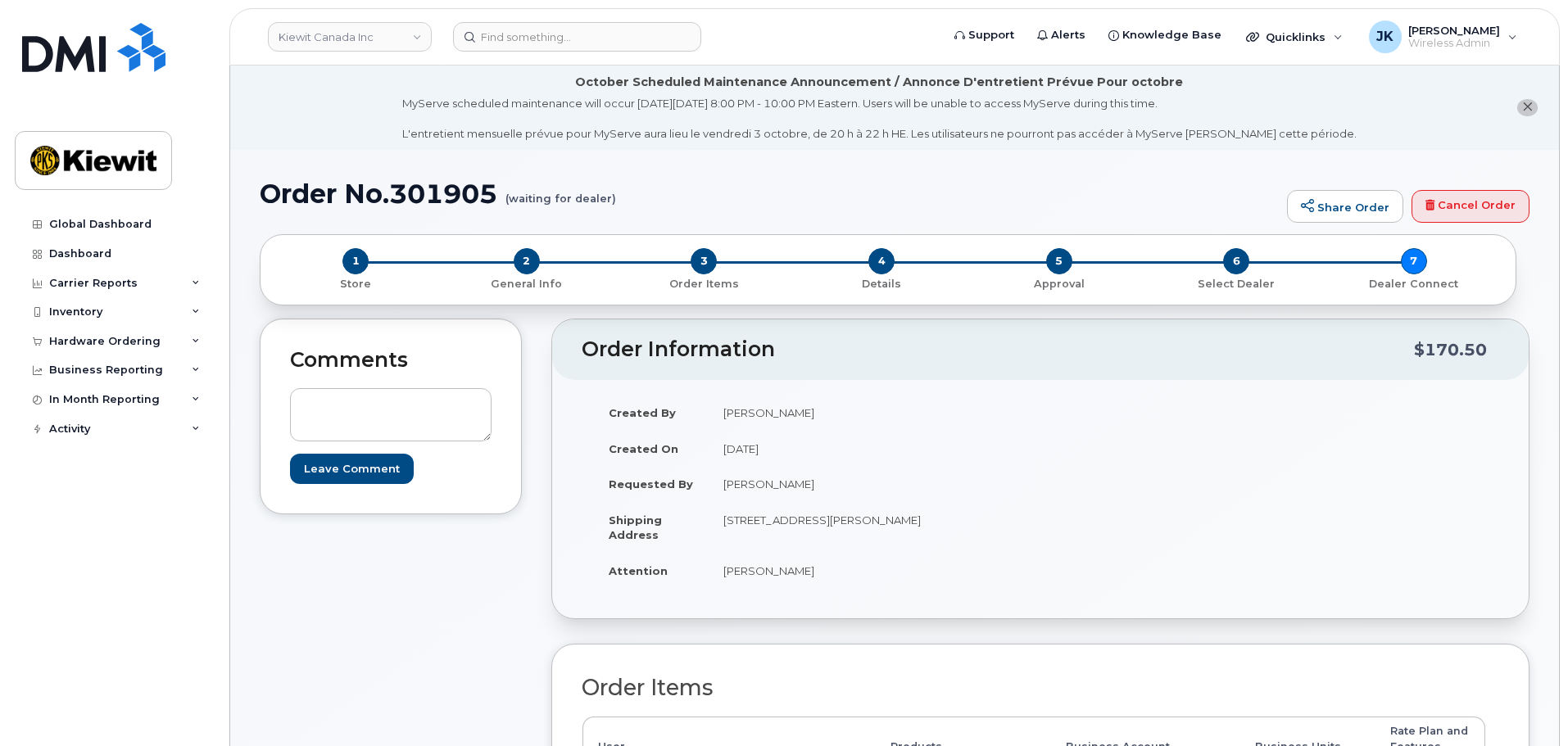
drag, startPoint x: 500, startPoint y: 690, endPoint x: 555, endPoint y: 684, distance: 55.3
click at [501, 690] on div "Comments Leave Comment" at bounding box center [390, 719] width 262 height 802
